Goal: Check status

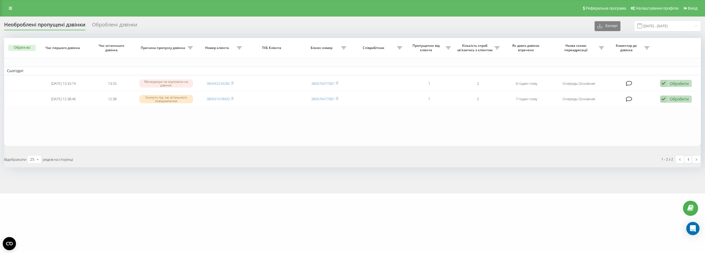
click at [355, 17] on div "Необроблені пропущені дзвінки Оброблені дзвінки Експорт .csv .xlsx 22.09.2025 -…" at bounding box center [352, 105] width 705 height 177
